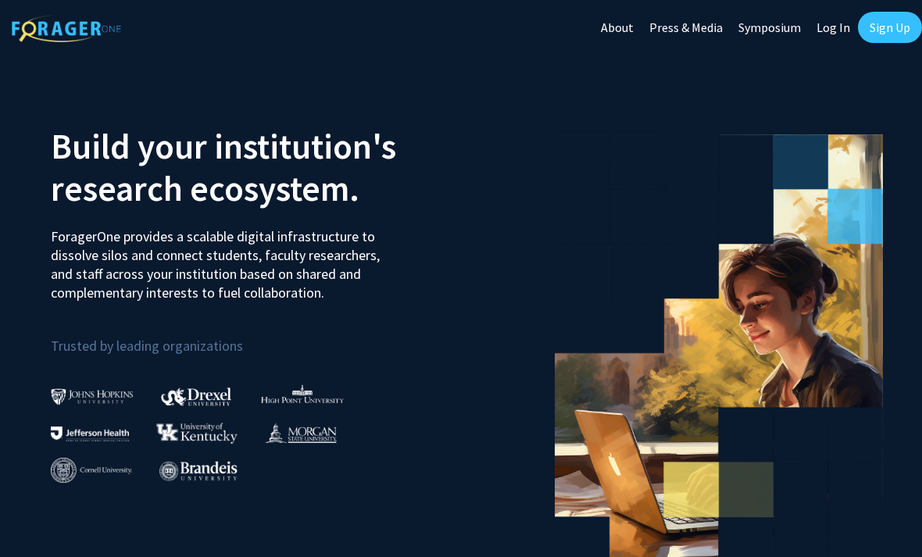
click at [891, 22] on link "Sign Up" at bounding box center [890, 27] width 64 height 31
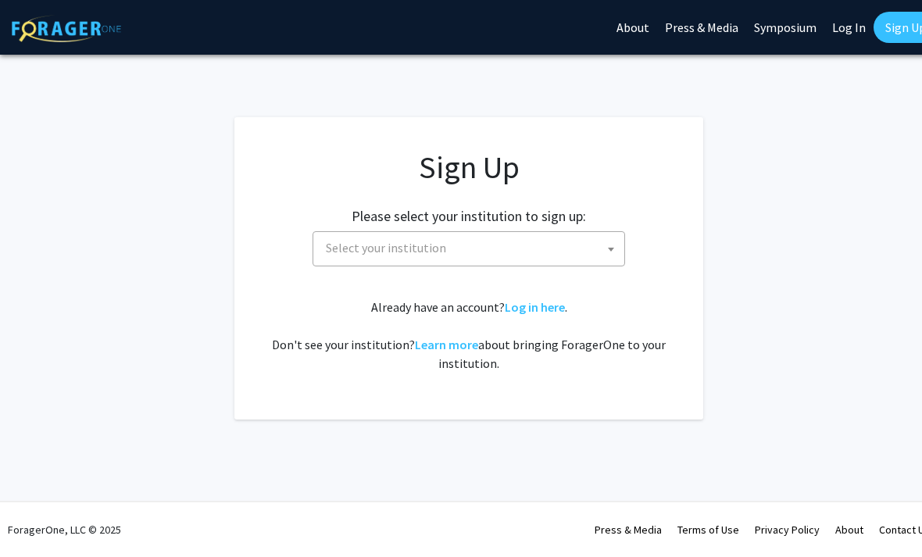
click at [583, 248] on span "Select your institution" at bounding box center [471, 248] width 305 height 32
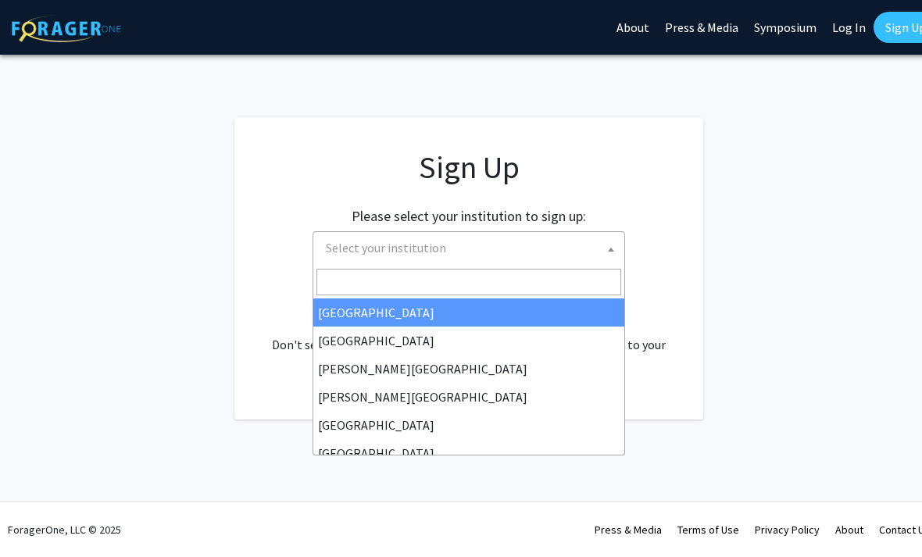
click at [529, 280] on input "Search" at bounding box center [468, 282] width 305 height 27
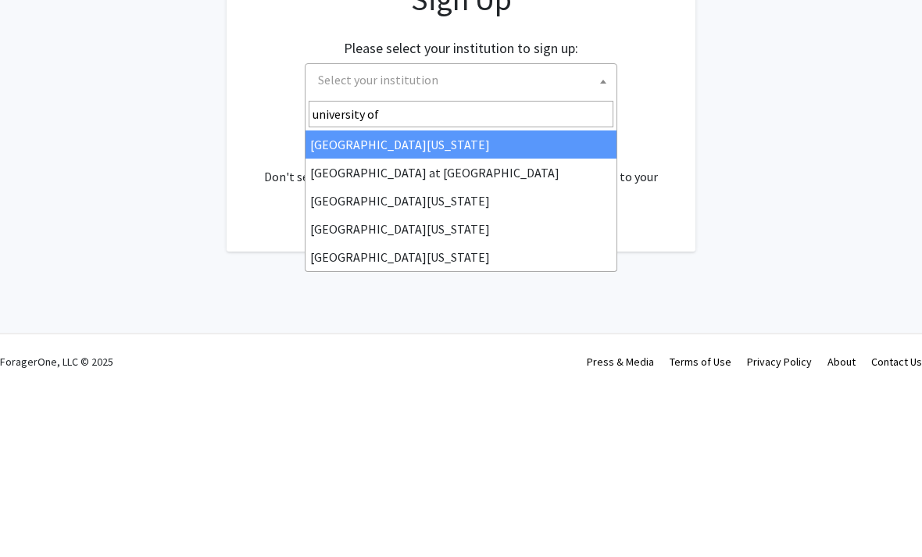
type input "university of m"
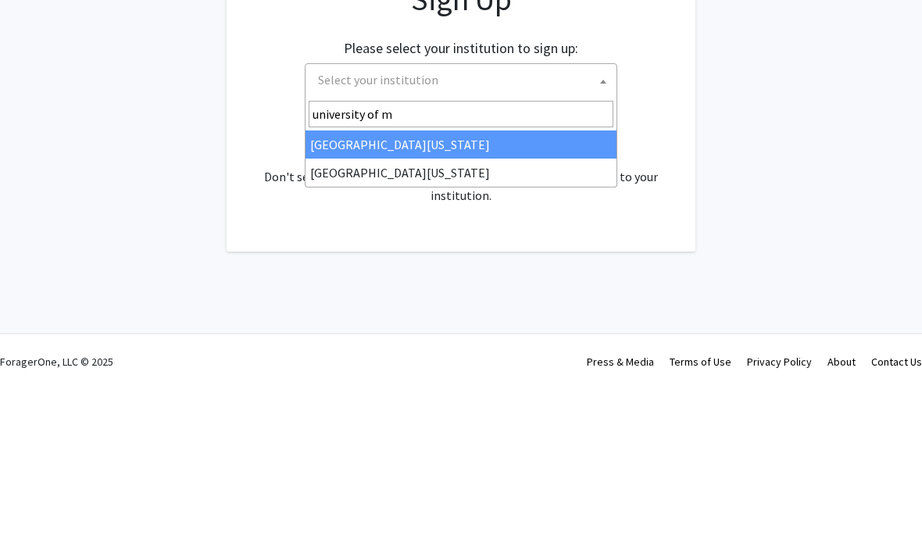
select select "33"
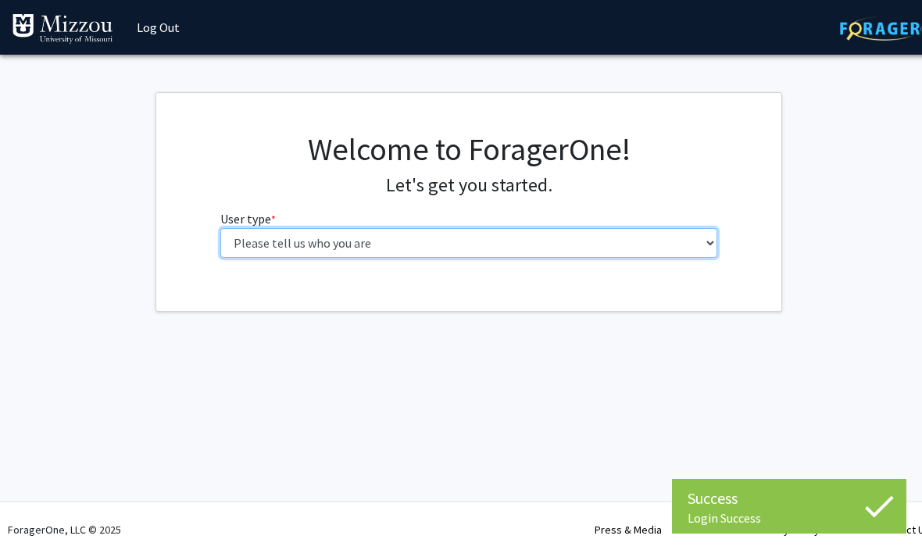
click at [244, 236] on select "Please tell us who you are Undergraduate Student Master's Student Doctoral Cand…" at bounding box center [468, 243] width 497 height 30
select select "1: undergrad"
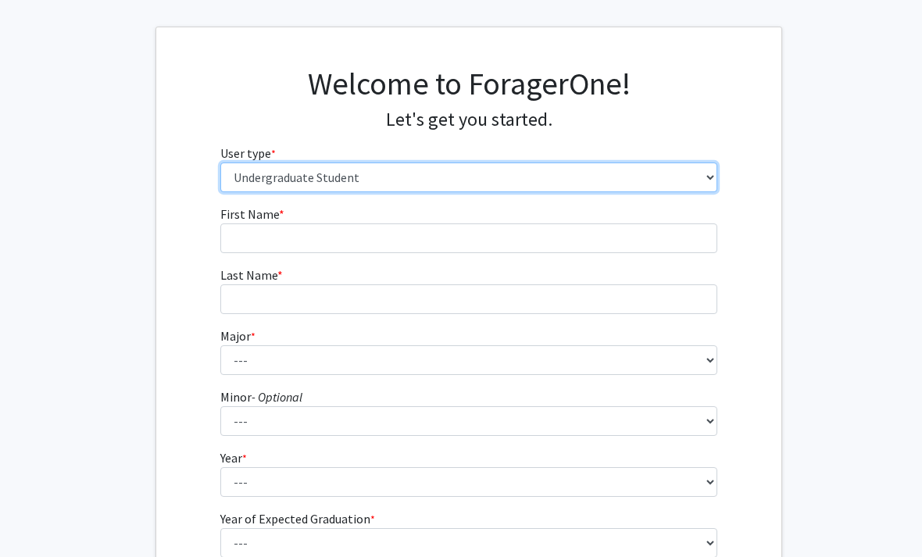
scroll to position [96, 0]
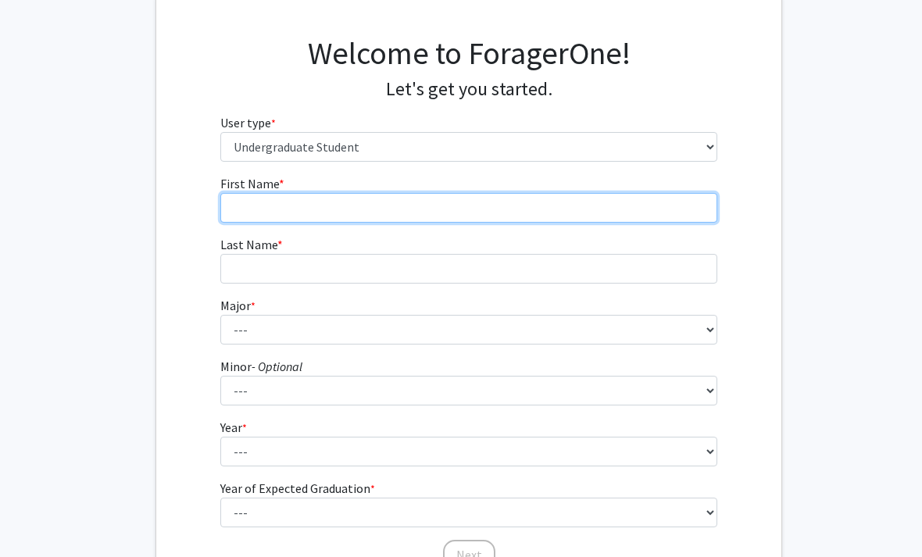
click at [657, 199] on input "First Name * required" at bounding box center [468, 208] width 497 height 30
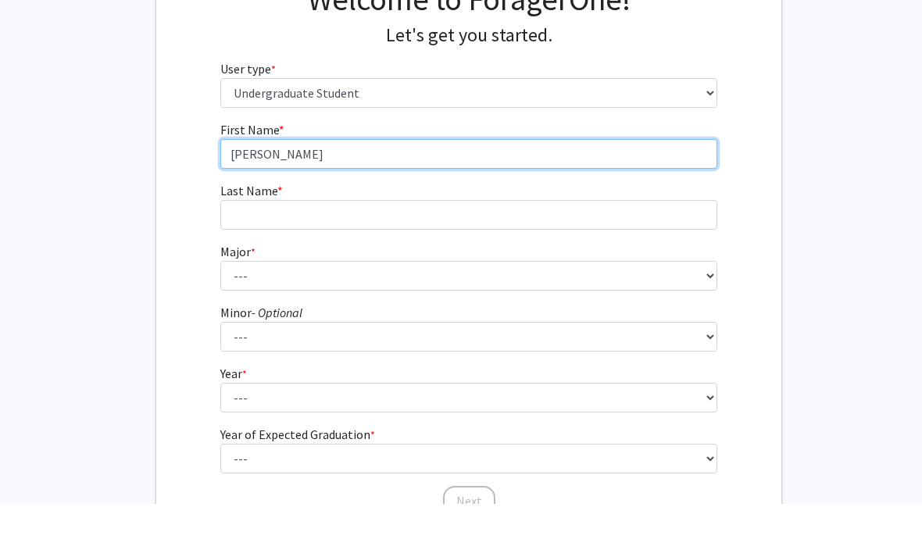
type input "[PERSON_NAME]"
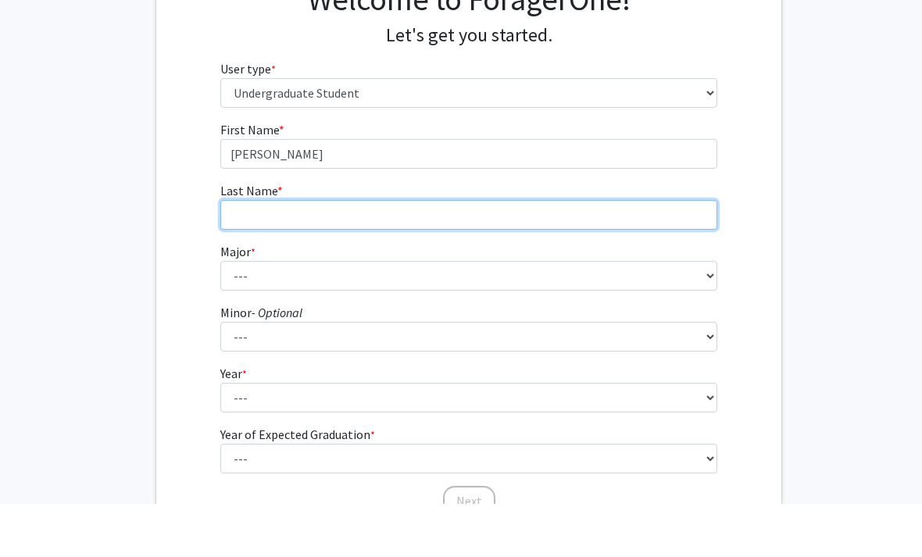
click at [623, 254] on input "Last Name * required" at bounding box center [468, 269] width 497 height 30
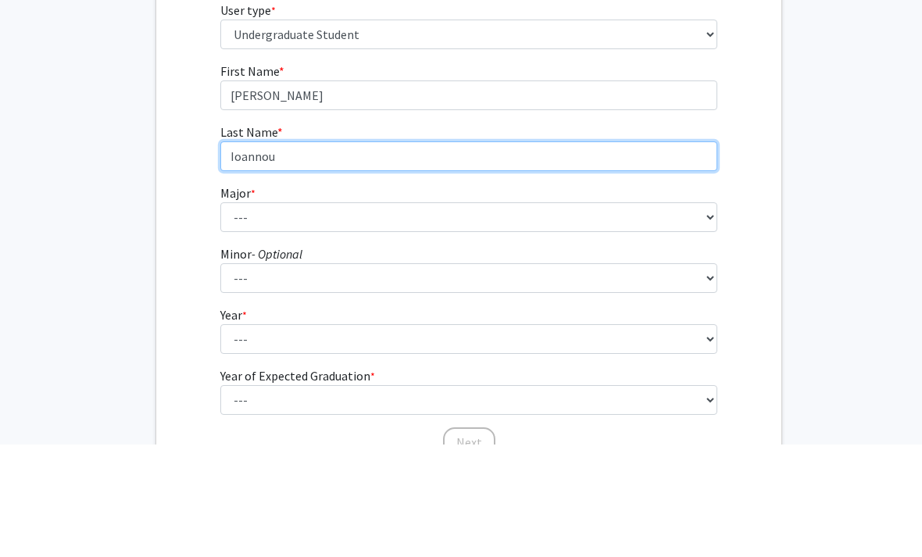
type input "Ioannou"
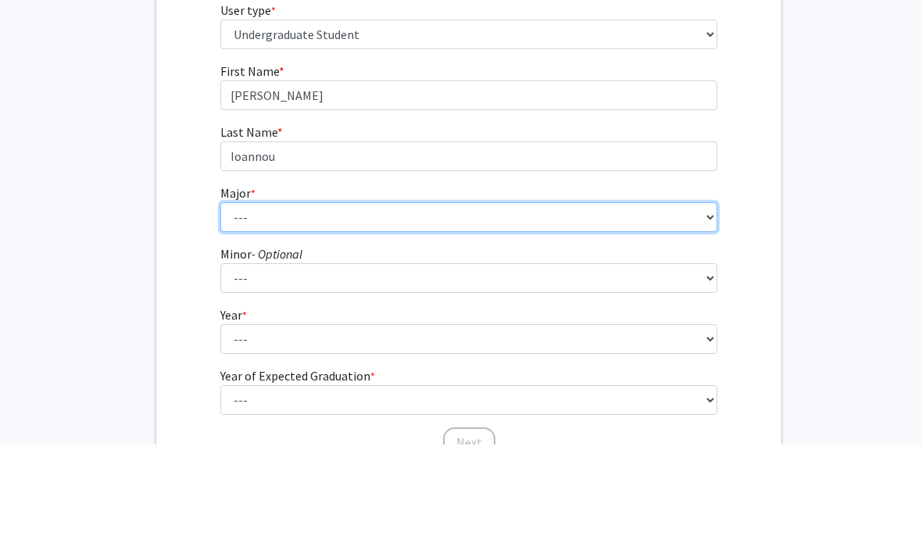
click at [627, 315] on select "--- Agribusiness Management Agricultural Education Agricultural Education: Comm…" at bounding box center [468, 330] width 497 height 30
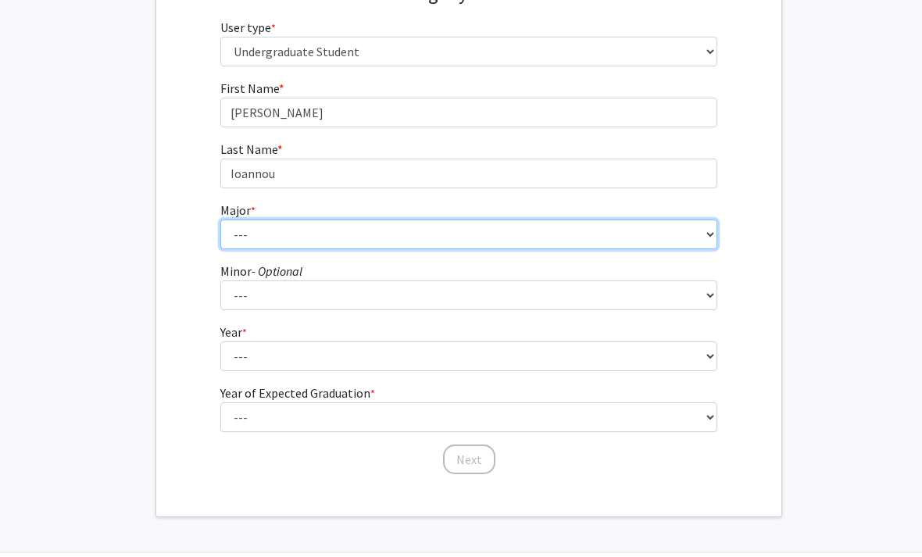
select select "17: 2505"
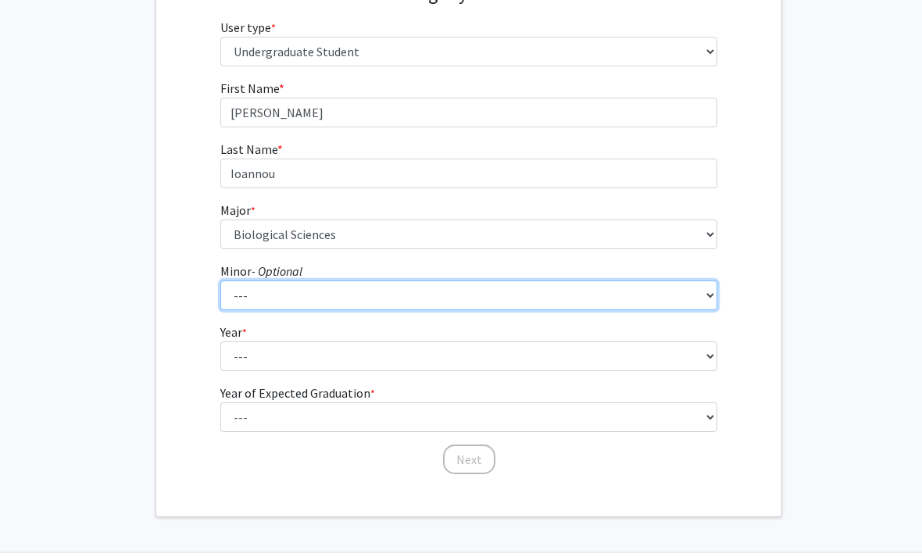
click at [615, 294] on select "--- Accountancy Aerospace Engineering Aerospace Studies Agribusiness Management…" at bounding box center [468, 295] width 497 height 30
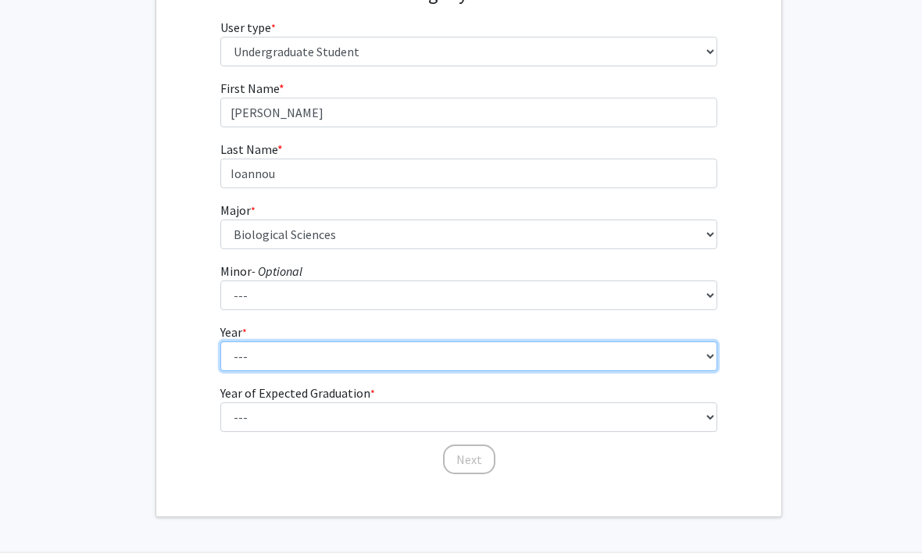
click at [567, 348] on select "--- First-year Sophomore Junior Senior Postbaccalaureate Certificate" at bounding box center [468, 356] width 497 height 30
select select "1: first-year"
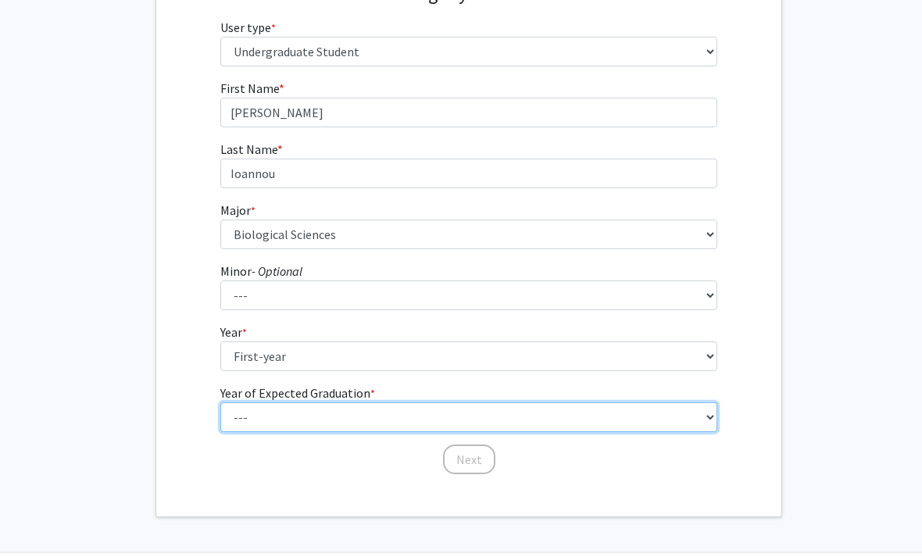
click at [580, 404] on select "--- 2025 2026 2027 2028 2029 2030 2031 2032 2033 2034" at bounding box center [468, 417] width 497 height 30
select select "5: 2029"
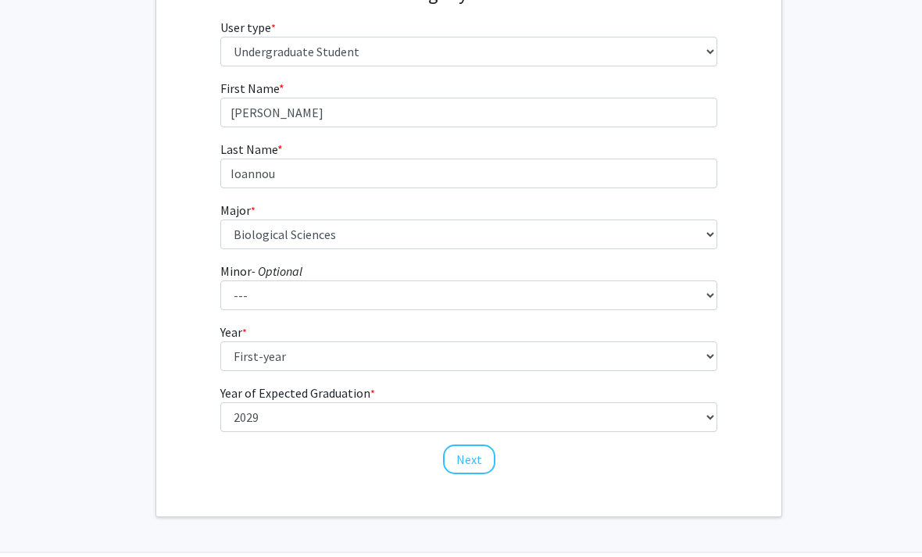
click at [480, 461] on button "Next" at bounding box center [469, 459] width 52 height 30
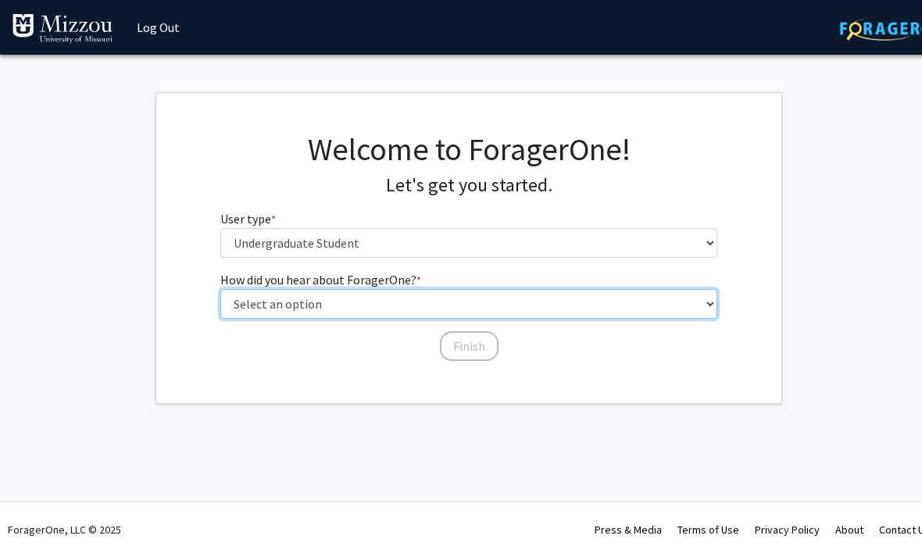
click at [613, 302] on select "Select an option Peer/student recommendation Faculty/staff recommendation Unive…" at bounding box center [468, 304] width 497 height 30
select select "2: faculty_recommendation"
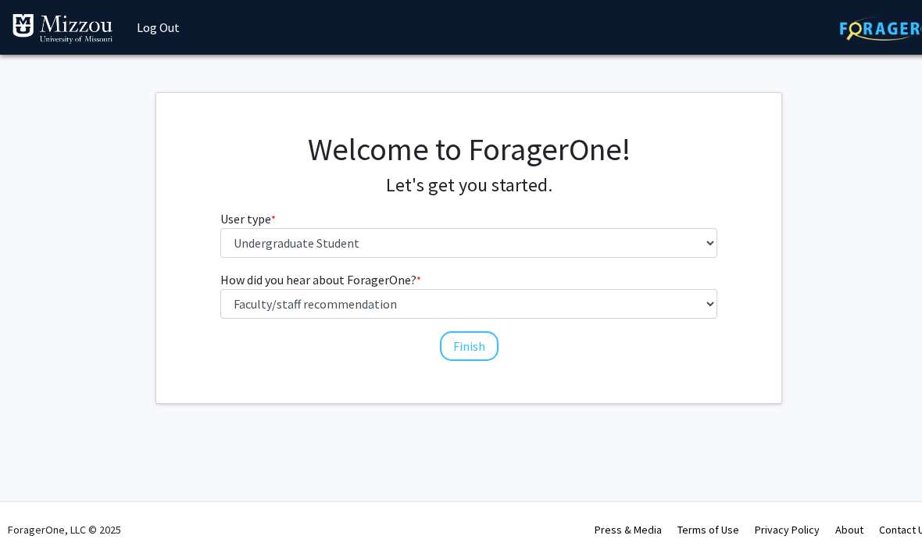
click at [473, 339] on button "Finish" at bounding box center [469, 346] width 59 height 30
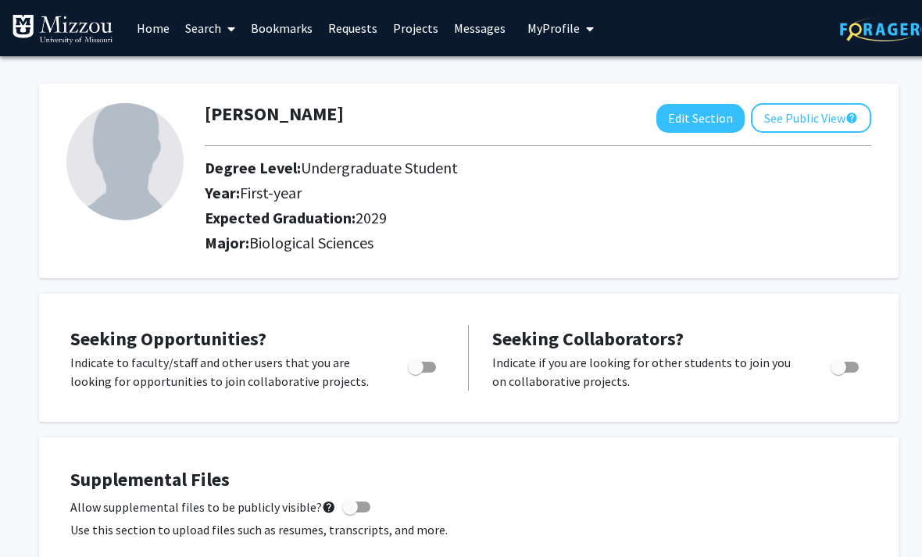
click at [152, 37] on link "Home" at bounding box center [153, 28] width 48 height 55
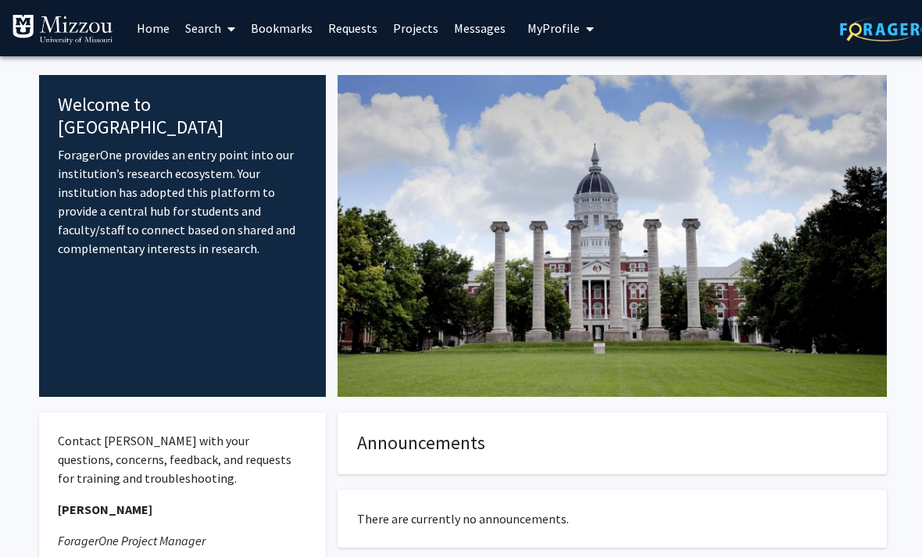
click at [166, 27] on link "Home" at bounding box center [153, 28] width 48 height 55
click at [223, 27] on span at bounding box center [228, 29] width 14 height 55
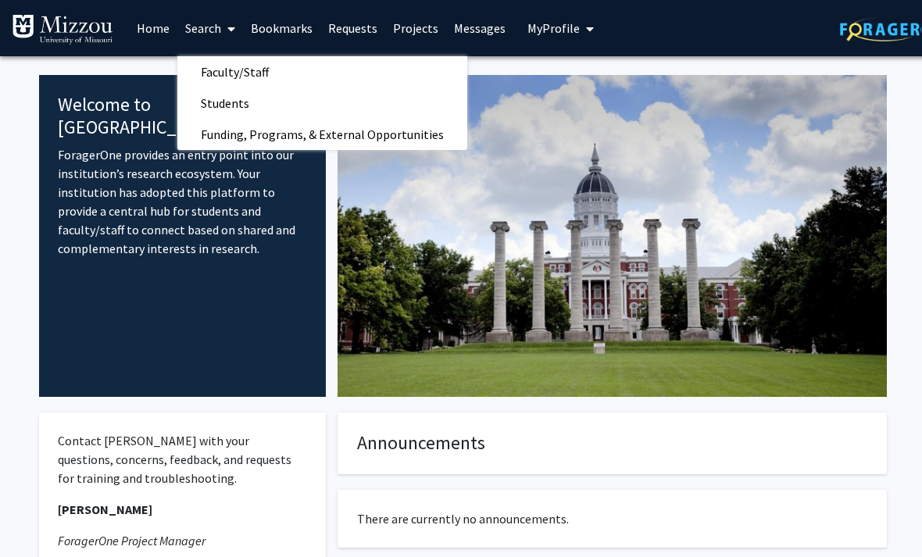
click at [408, 31] on link "Projects" at bounding box center [415, 28] width 61 height 55
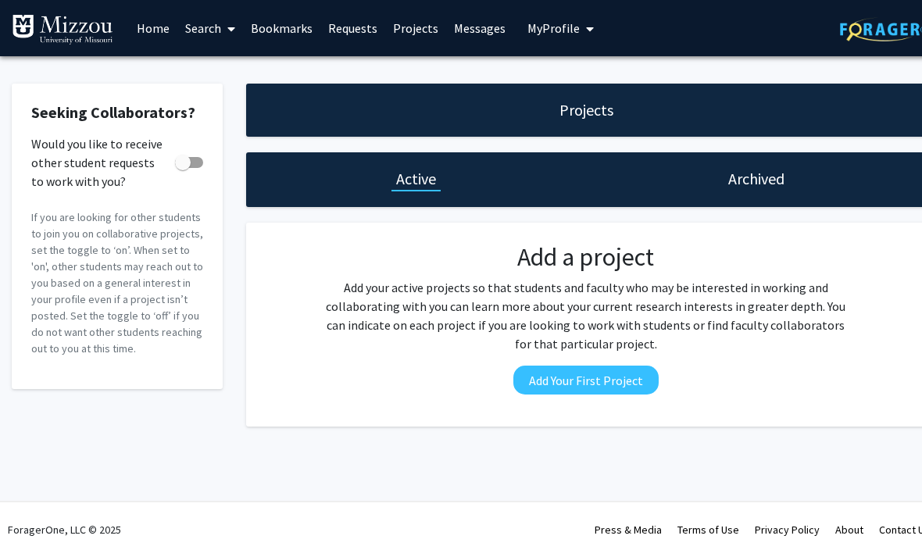
click at [551, 23] on span "My Profile" at bounding box center [553, 28] width 52 height 16
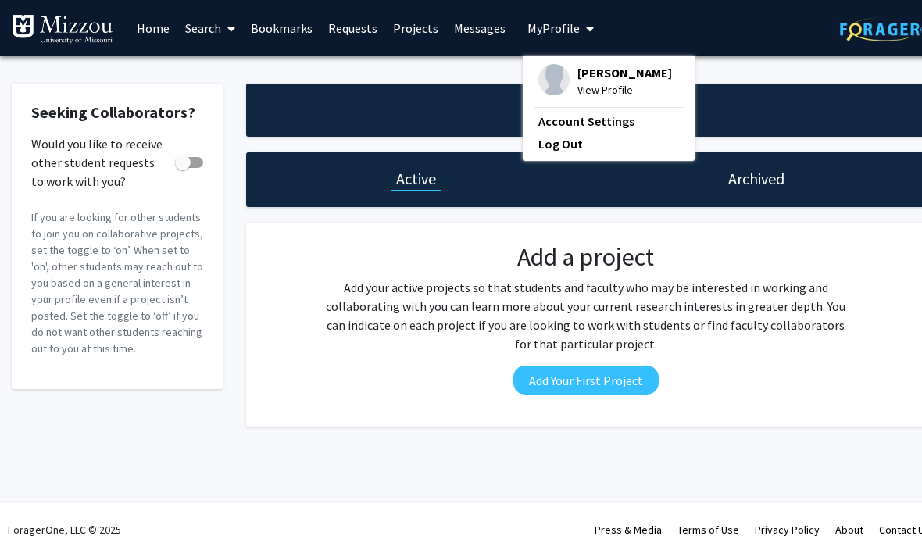
click at [479, 25] on link "Messages" at bounding box center [479, 28] width 67 height 55
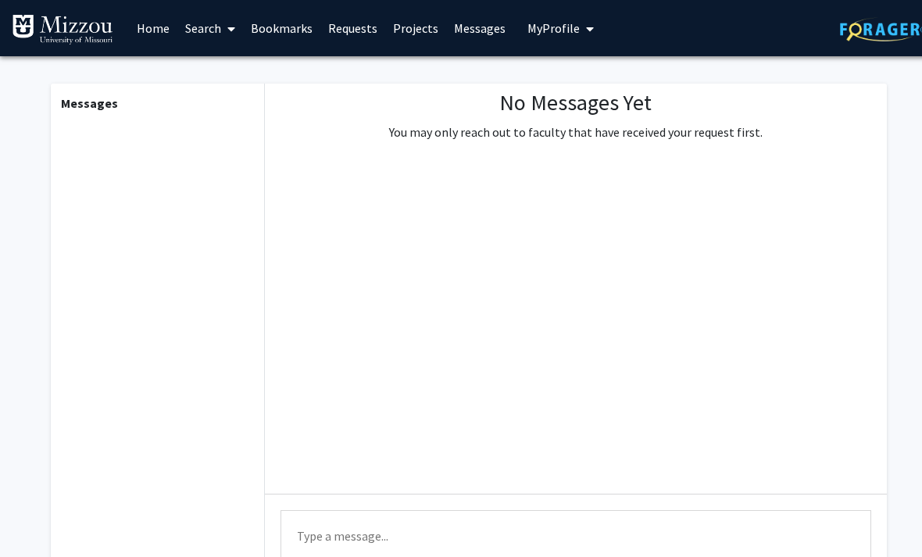
click at [408, 37] on link "Projects" at bounding box center [415, 28] width 61 height 55
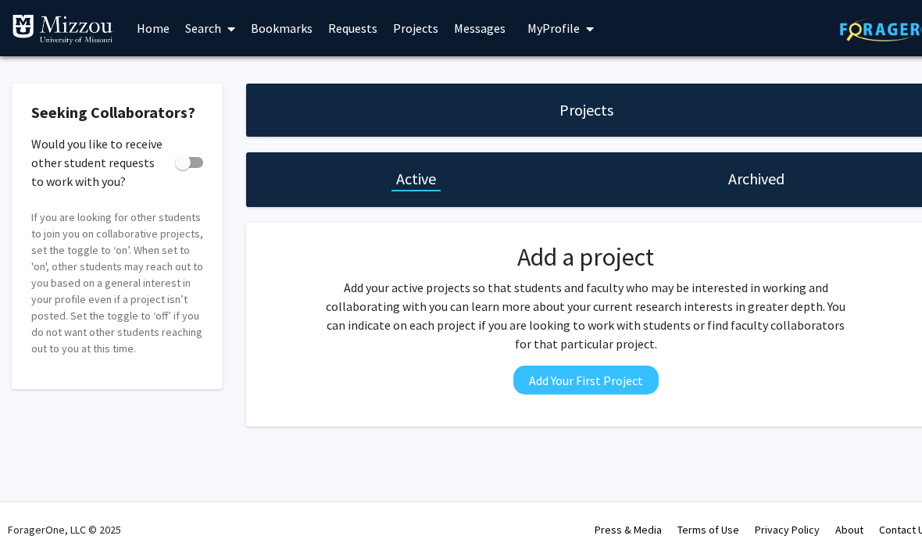
click at [358, 20] on link "Requests" at bounding box center [352, 28] width 65 height 55
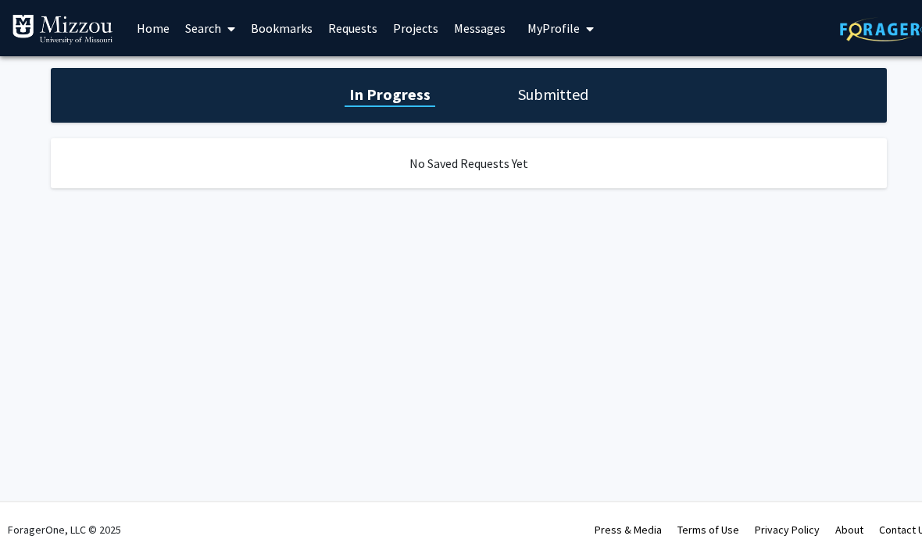
click at [298, 46] on link "Bookmarks" at bounding box center [281, 28] width 77 height 55
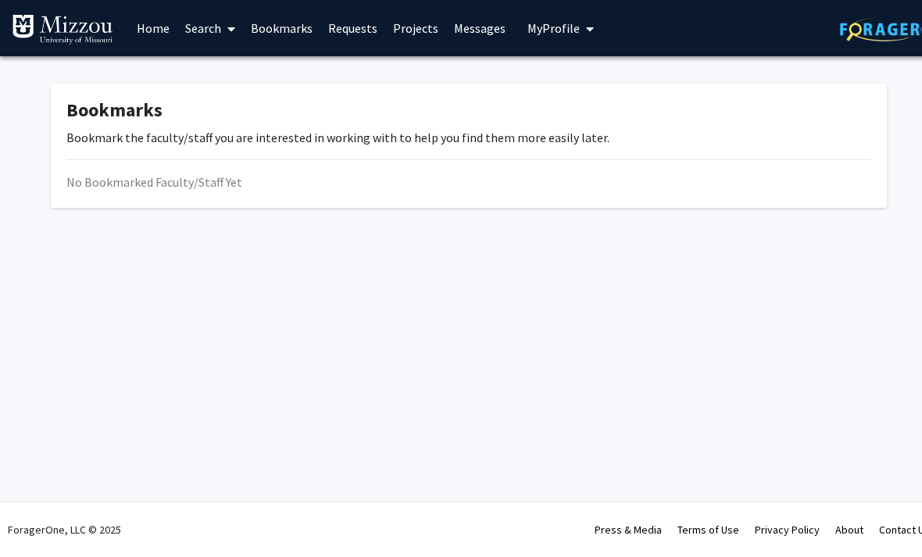
click at [209, 26] on link "Search" at bounding box center [210, 28] width 66 height 55
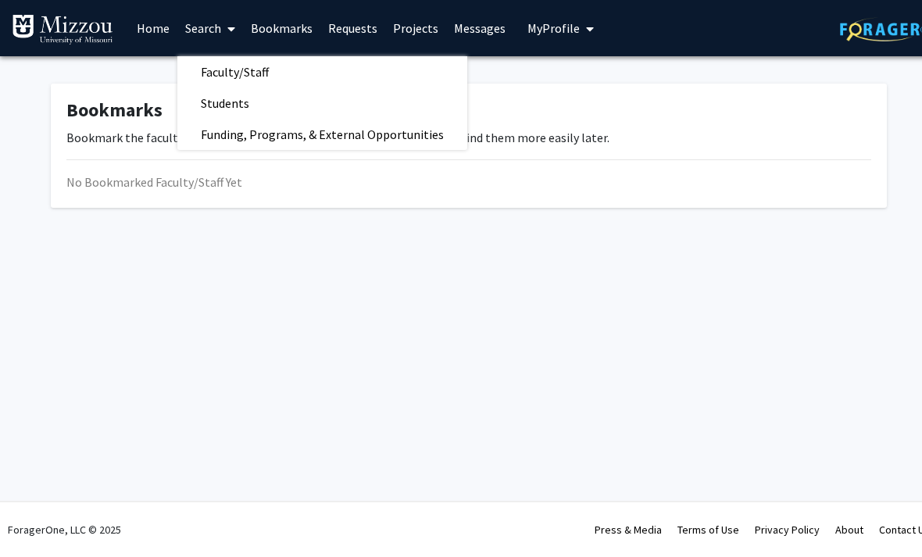
click at [212, 92] on span "Students" at bounding box center [224, 102] width 95 height 31
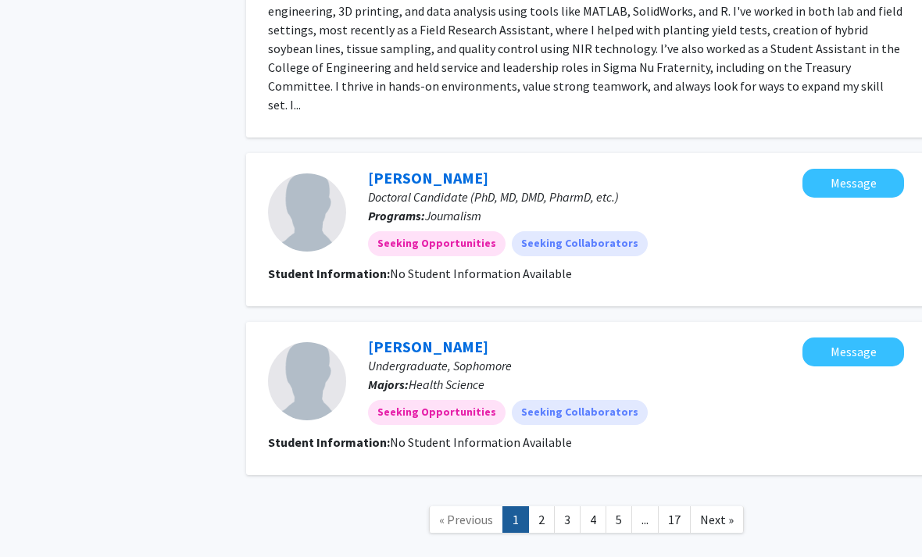
scroll to position [2355, 0]
